Goal: Task Accomplishment & Management: Complete application form

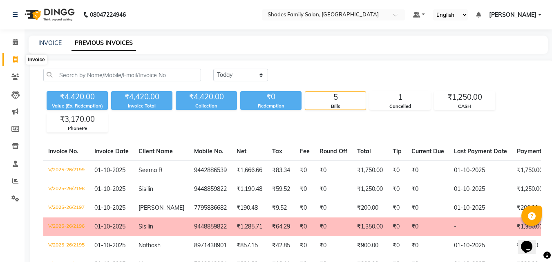
click at [15, 59] on icon at bounding box center [15, 59] width 4 height 6
select select "service"
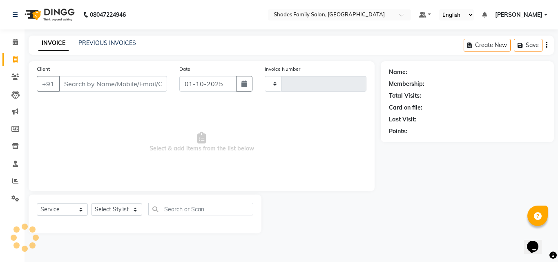
type input "2200"
select select "7447"
click at [111, 43] on link "PREVIOUS INVOICES" at bounding box center [107, 42] width 58 height 7
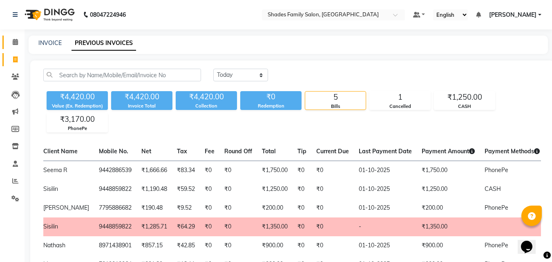
click at [11, 42] on span at bounding box center [15, 42] width 14 height 9
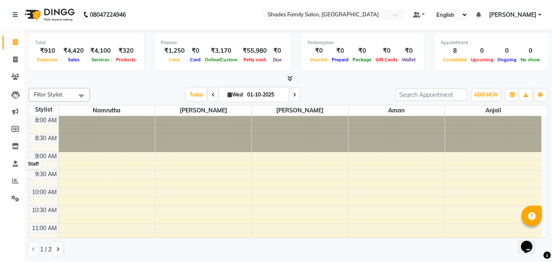
scroll to position [204, 0]
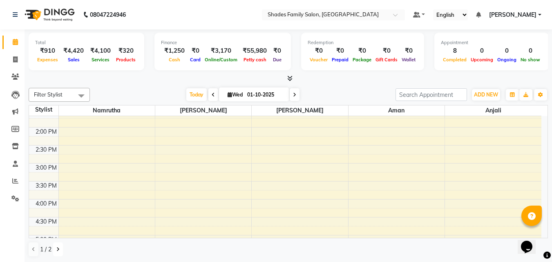
click at [53, 250] on button at bounding box center [58, 249] width 10 height 14
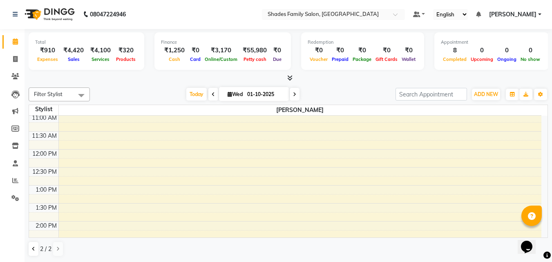
scroll to position [59, 0]
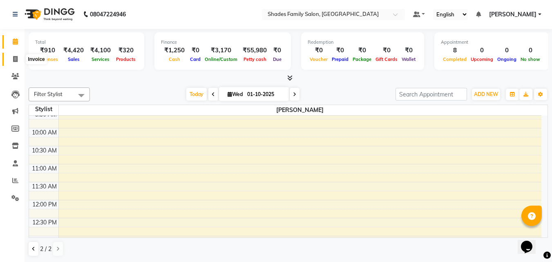
click at [15, 59] on icon at bounding box center [15, 59] width 4 height 6
select select "7447"
select select "service"
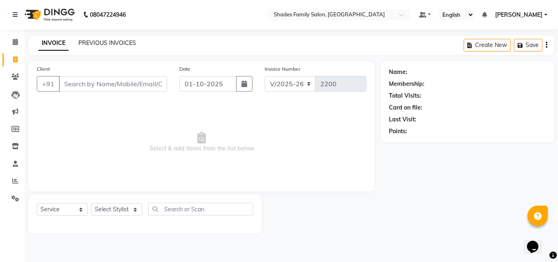
click at [118, 45] on link "PREVIOUS INVOICES" at bounding box center [107, 42] width 58 height 7
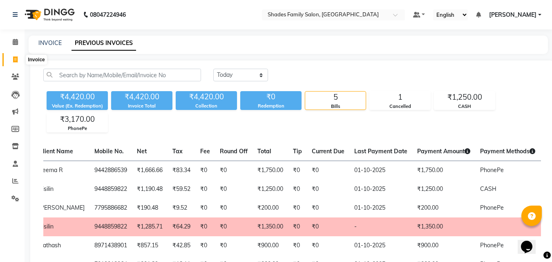
click at [16, 57] on icon at bounding box center [15, 59] width 4 height 6
select select "service"
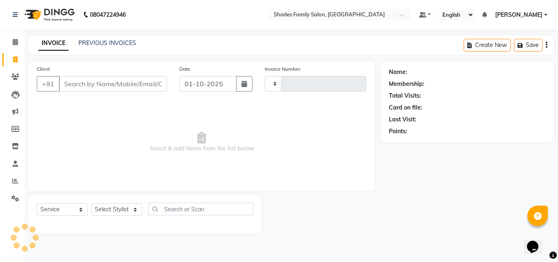
type input "2200"
select select "7447"
click at [138, 206] on select "Select Stylist" at bounding box center [116, 209] width 51 height 13
select select "65368"
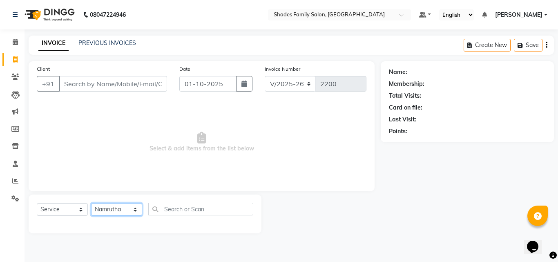
click at [91, 203] on select "Select Stylist [PERSON_NAME] [PERSON_NAME] [PERSON_NAME]" at bounding box center [116, 209] width 51 height 13
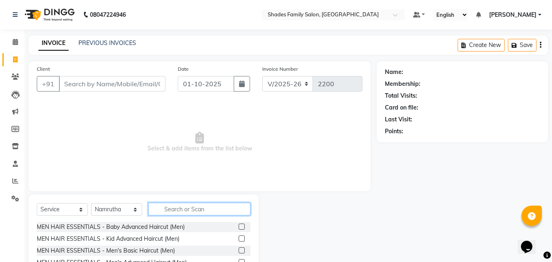
click at [177, 212] on input "text" at bounding box center [199, 209] width 102 height 13
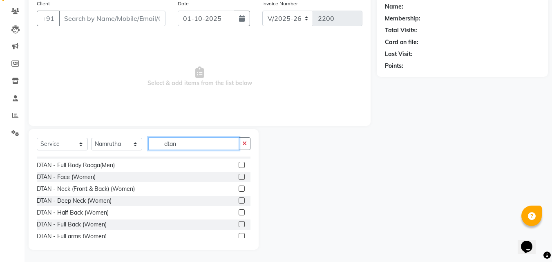
scroll to position [275, 0]
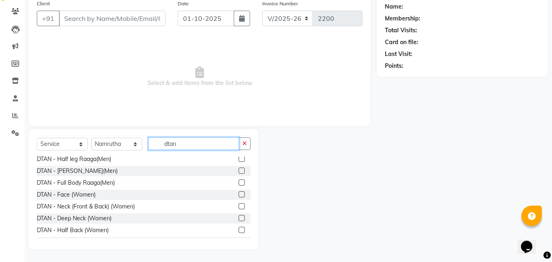
type input "dtan"
click at [239, 195] on label at bounding box center [242, 194] width 6 height 6
click at [239, 195] on input "checkbox" at bounding box center [241, 194] width 5 height 5
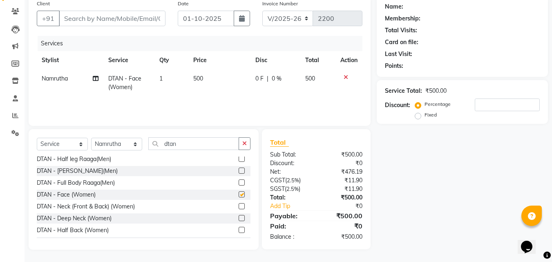
checkbox input "false"
click at [239, 205] on label at bounding box center [242, 206] width 6 height 6
click at [239, 205] on input "checkbox" at bounding box center [241, 206] width 5 height 5
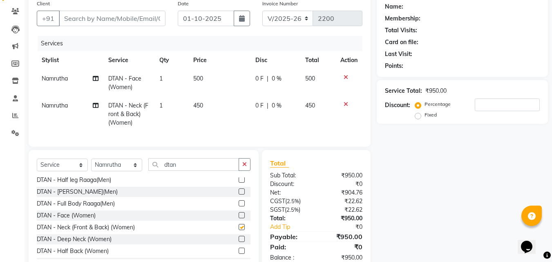
scroll to position [92, 0]
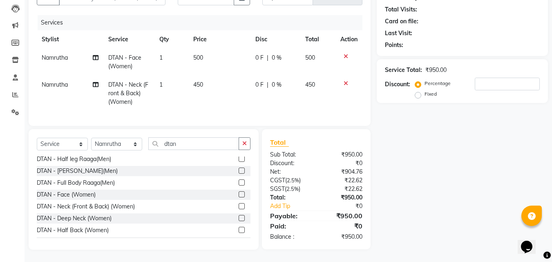
checkbox input "false"
click at [242, 142] on button "button" at bounding box center [245, 143] width 12 height 13
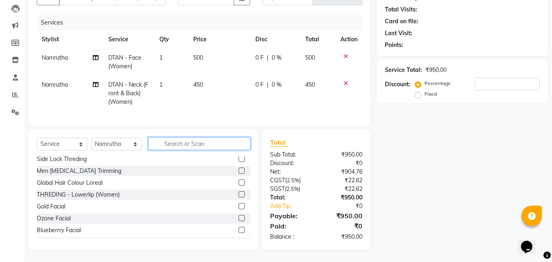
click at [223, 144] on input "text" at bounding box center [199, 143] width 102 height 13
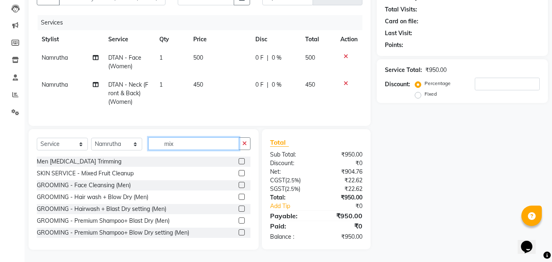
scroll to position [92, 0]
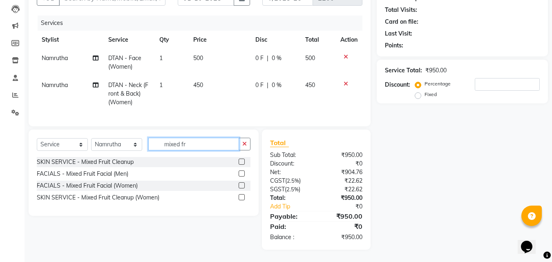
type input "mixed fr"
click at [240, 186] on label at bounding box center [242, 185] width 6 height 6
click at [240, 186] on input "checkbox" at bounding box center [241, 185] width 5 height 5
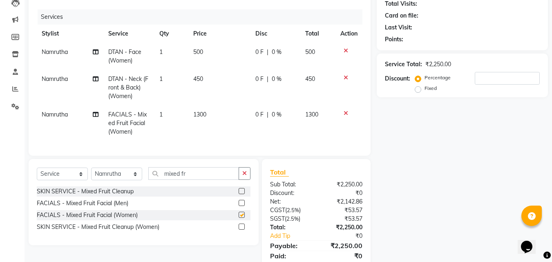
scroll to position [128, 0]
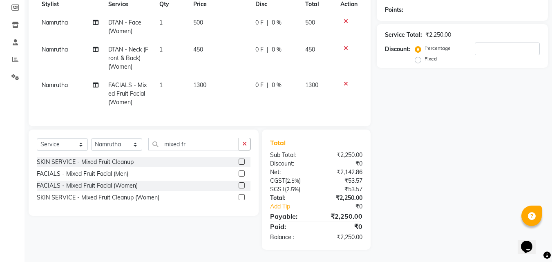
checkbox input "false"
click at [203, 81] on span "1300" at bounding box center [199, 84] width 13 height 7
select select "65368"
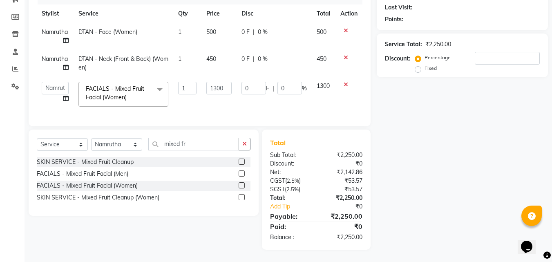
scroll to position [118, 0]
click at [218, 82] on input "1300" at bounding box center [218, 88] width 25 height 13
type input "1500"
click at [274, 129] on div "Client +91 Date [DATE] Invoice Number V/2025 V/[PHONE_NUMBER] Services Stylist …" at bounding box center [199, 99] width 354 height 300
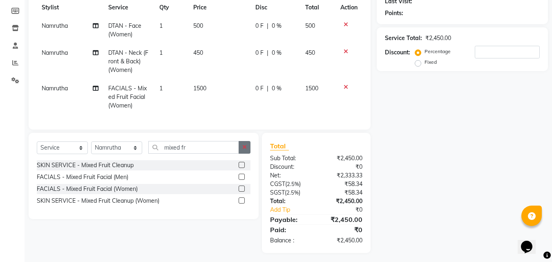
click at [242, 150] on icon "button" at bounding box center [244, 147] width 4 height 6
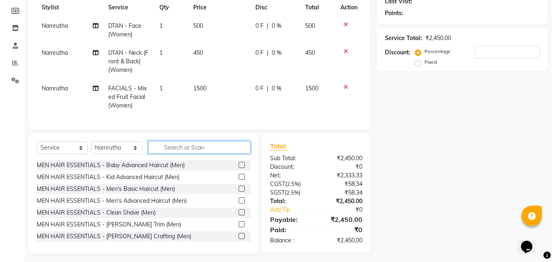
click at [205, 154] on input "text" at bounding box center [199, 147] width 102 height 13
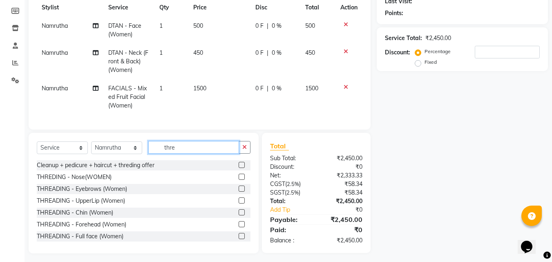
scroll to position [49, 0]
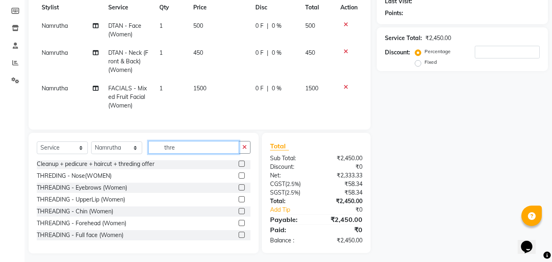
type input "thre"
click at [239, 190] on label at bounding box center [242, 187] width 6 height 6
click at [239, 190] on input "checkbox" at bounding box center [241, 187] width 5 height 5
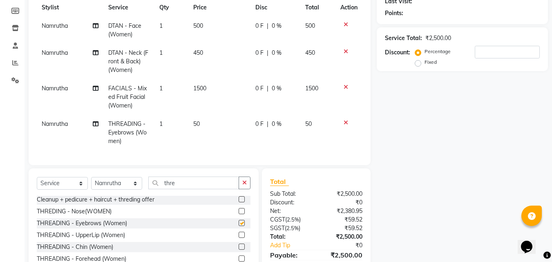
checkbox input "false"
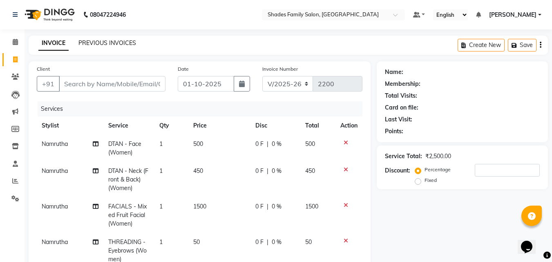
click at [105, 44] on link "PREVIOUS INVOICES" at bounding box center [107, 42] width 58 height 7
